Goal: Task Accomplishment & Management: Manage account settings

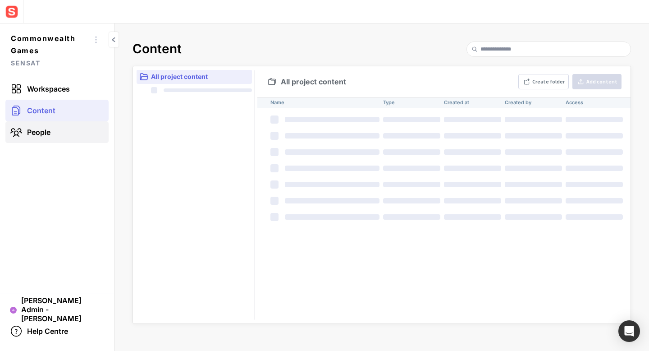
click at [44, 130] on span "People" at bounding box center [38, 132] width 23 height 9
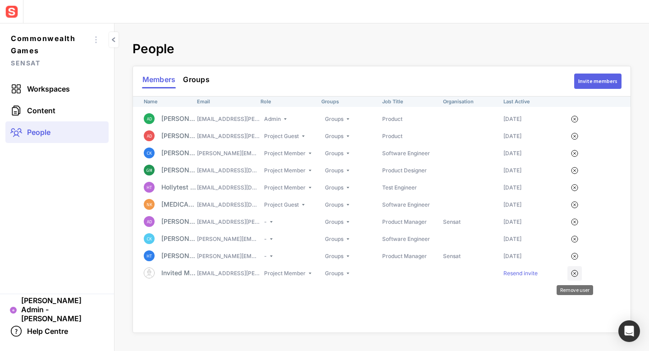
click at [575, 273] on mapp-icon at bounding box center [574, 273] width 11 height 13
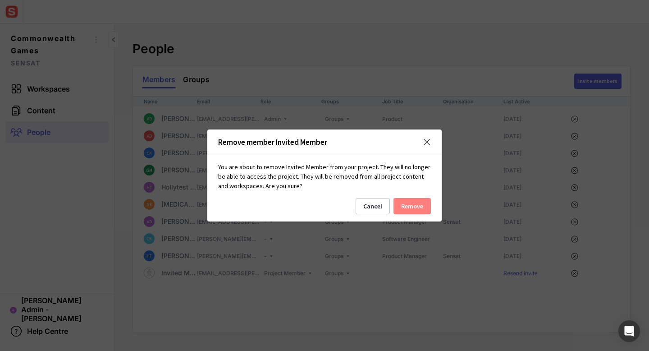
click at [405, 201] on button "Remove" at bounding box center [412, 206] width 37 height 16
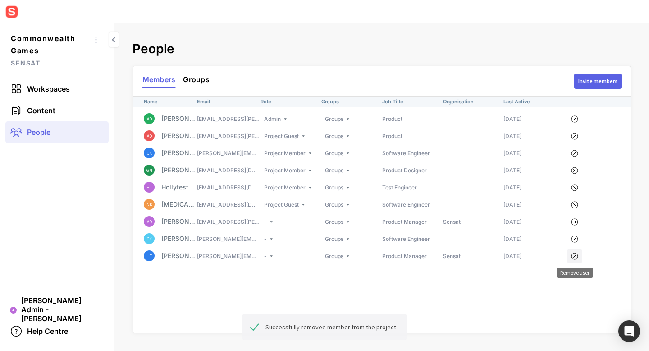
click at [569, 256] on mapp-icon at bounding box center [574, 256] width 11 height 13
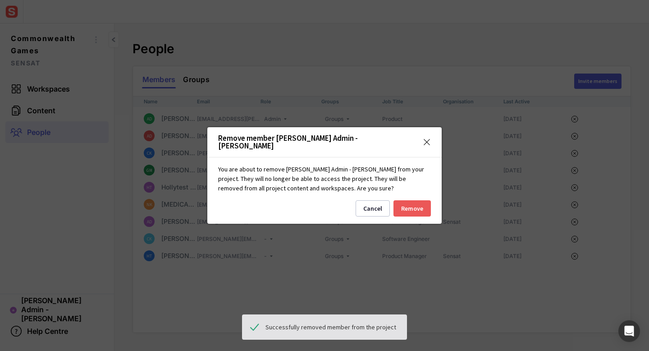
click button "Remove" at bounding box center [412, 208] width 37 height 16
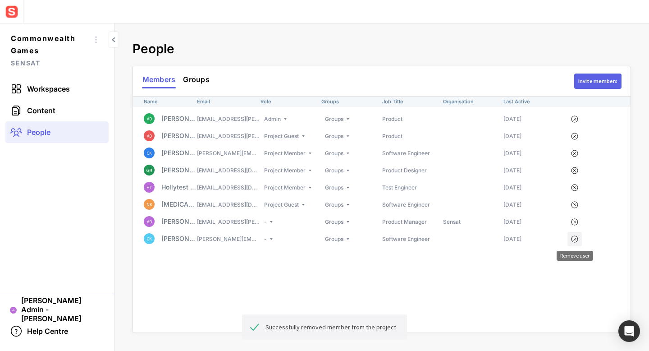
click at [576, 241] on mapp-icon at bounding box center [574, 239] width 11 height 13
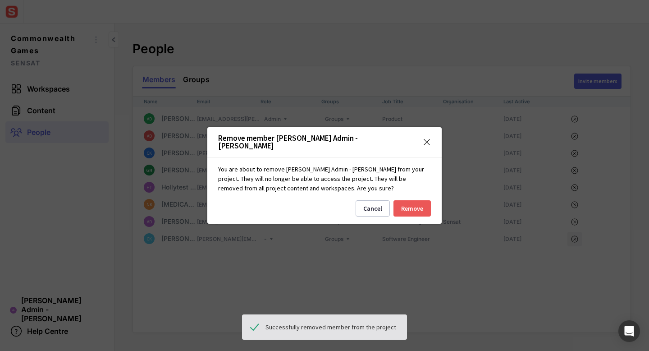
click button "Remove" at bounding box center [412, 208] width 37 height 16
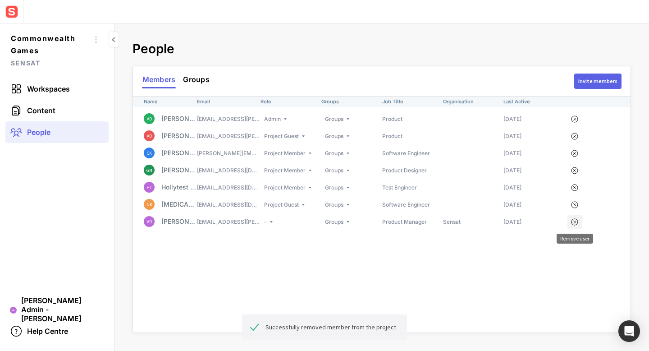
click at [576, 221] on mapp-icon at bounding box center [574, 222] width 11 height 13
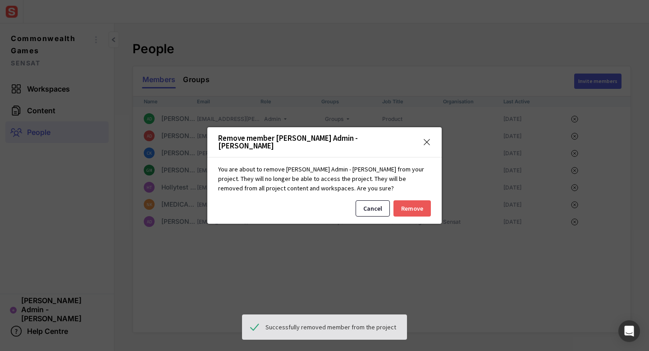
click at [376, 207] on button "Cancel" at bounding box center [373, 208] width 34 height 16
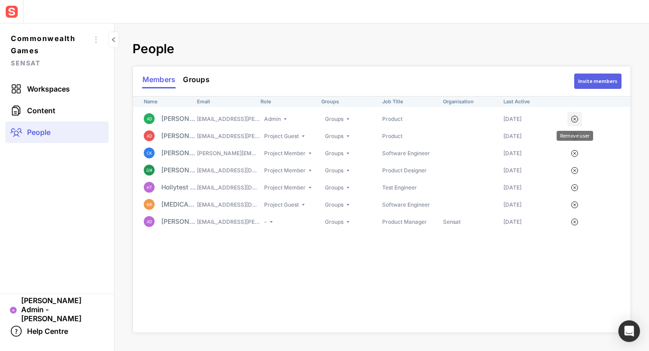
click at [574, 116] on mapp-icon at bounding box center [574, 119] width 11 height 13
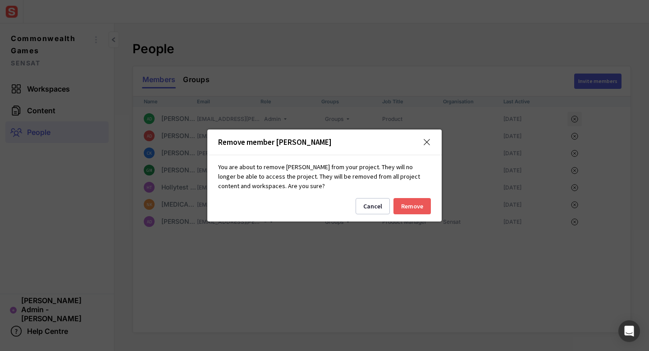
click button "Remove" at bounding box center [412, 206] width 37 height 16
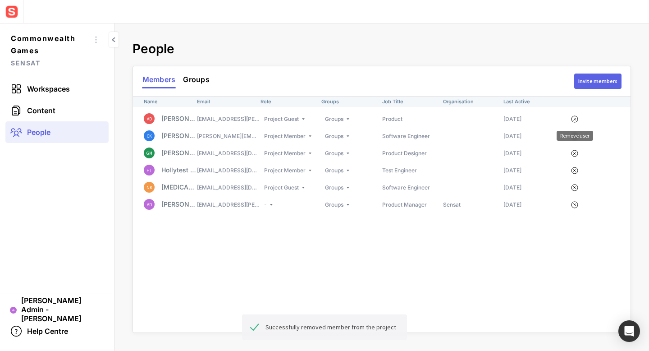
click at [574, 116] on mapp-icon at bounding box center [574, 119] width 11 height 13
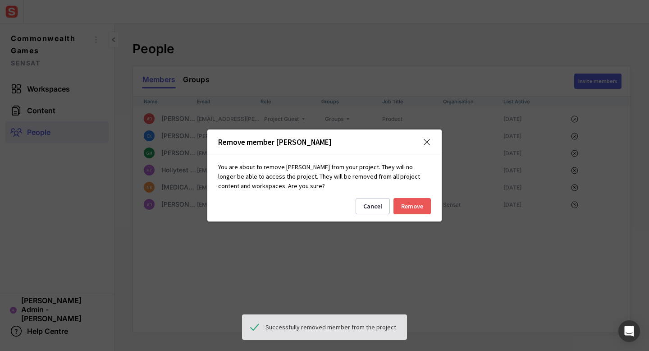
click button "Remove" at bounding box center [412, 206] width 37 height 16
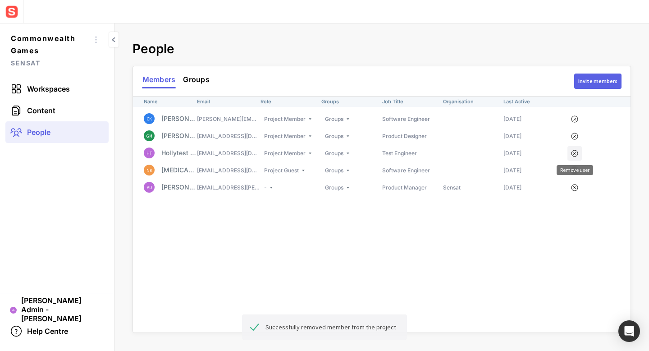
click at [575, 150] on mapp-icon at bounding box center [574, 153] width 11 height 13
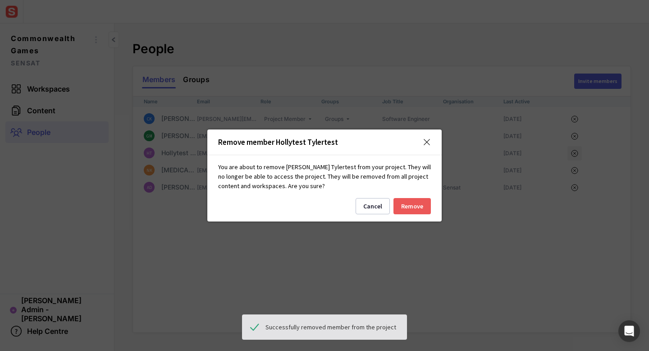
click button "Remove" at bounding box center [412, 206] width 37 height 16
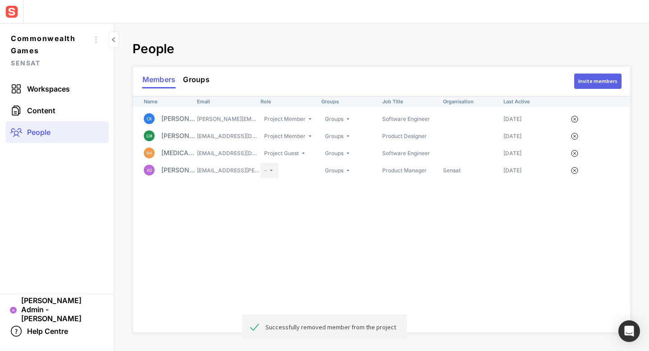
click at [276, 168] on div "-" at bounding box center [270, 170] width 18 height 15
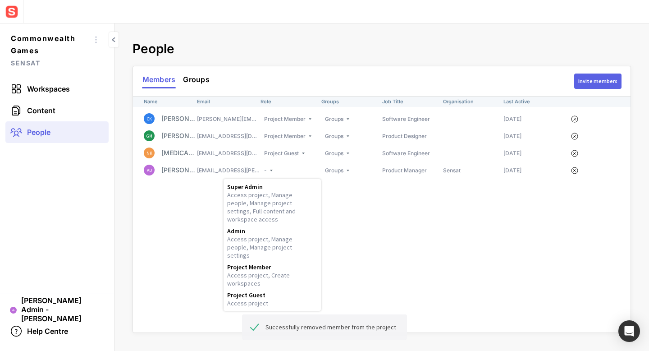
click at [271, 237] on span "Access project, Manage people, Manage project settings" at bounding box center [266, 247] width 78 height 24
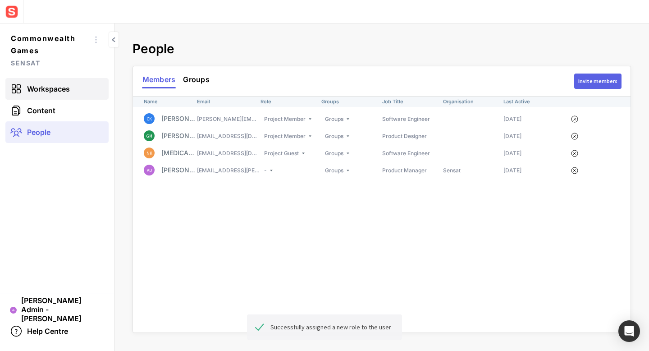
click at [47, 88] on span "Workspaces" at bounding box center [48, 88] width 43 height 9
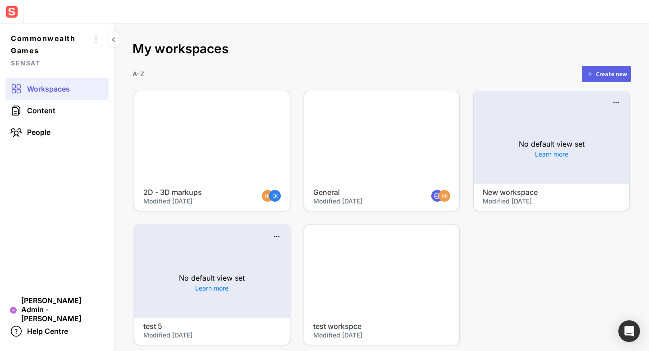
click at [444, 100] on mapp-icon at bounding box center [447, 104] width 14 height 14
click at [422, 132] on span "Access" at bounding box center [427, 133] width 47 height 8
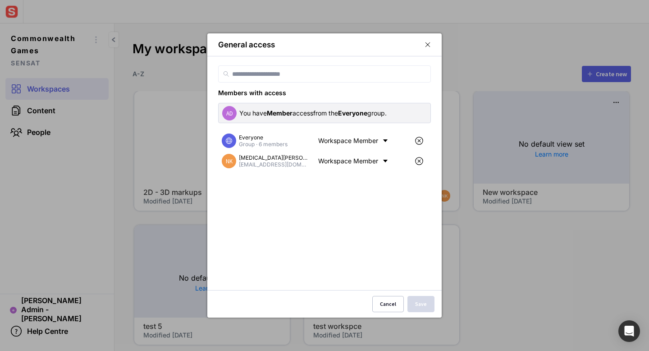
click at [384, 140] on mapp-icon at bounding box center [385, 140] width 13 height 13
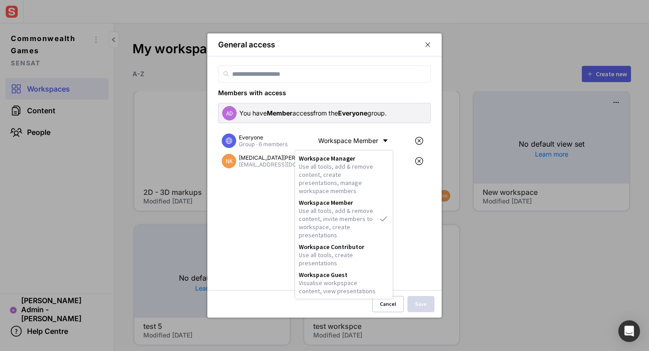
click at [427, 43] on div at bounding box center [324, 175] width 649 height 351
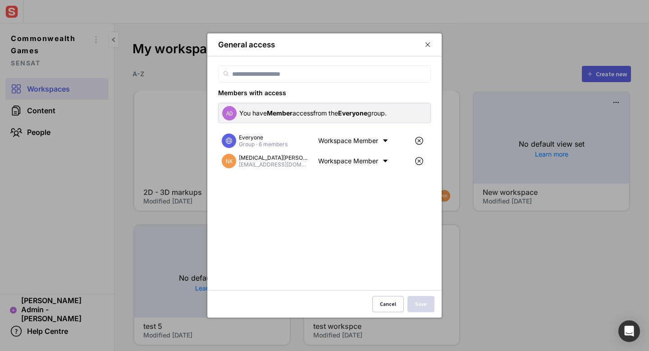
click at [427, 43] on mapp-icon at bounding box center [428, 45] width 6 height 8
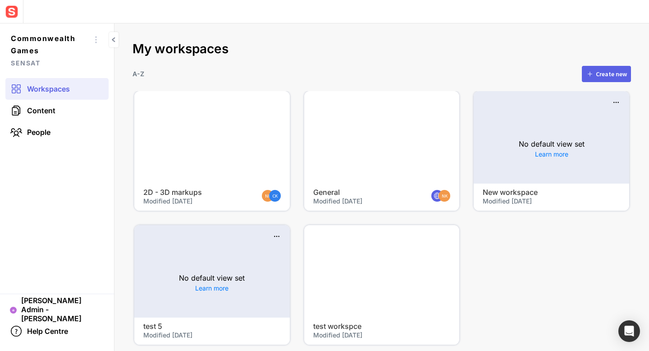
click at [436, 106] on div at bounding box center [382, 137] width 156 height 92
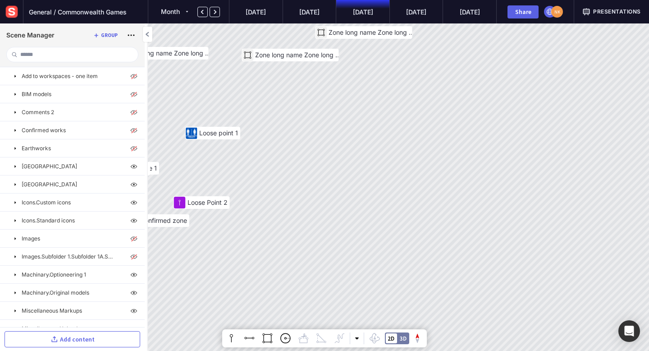
click at [525, 12] on div "Share" at bounding box center [523, 12] width 23 height 6
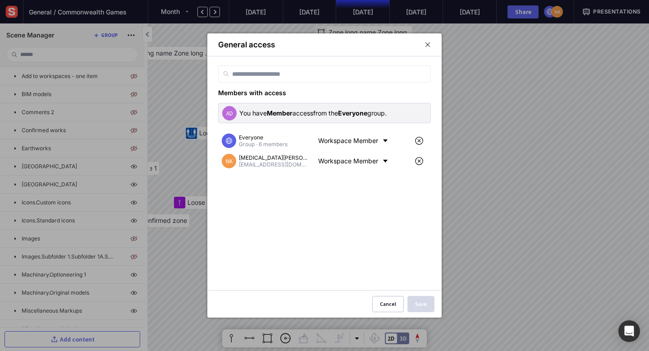
click at [383, 137] on mapp-icon at bounding box center [385, 140] width 13 height 13
